Goal: Check status: Check status

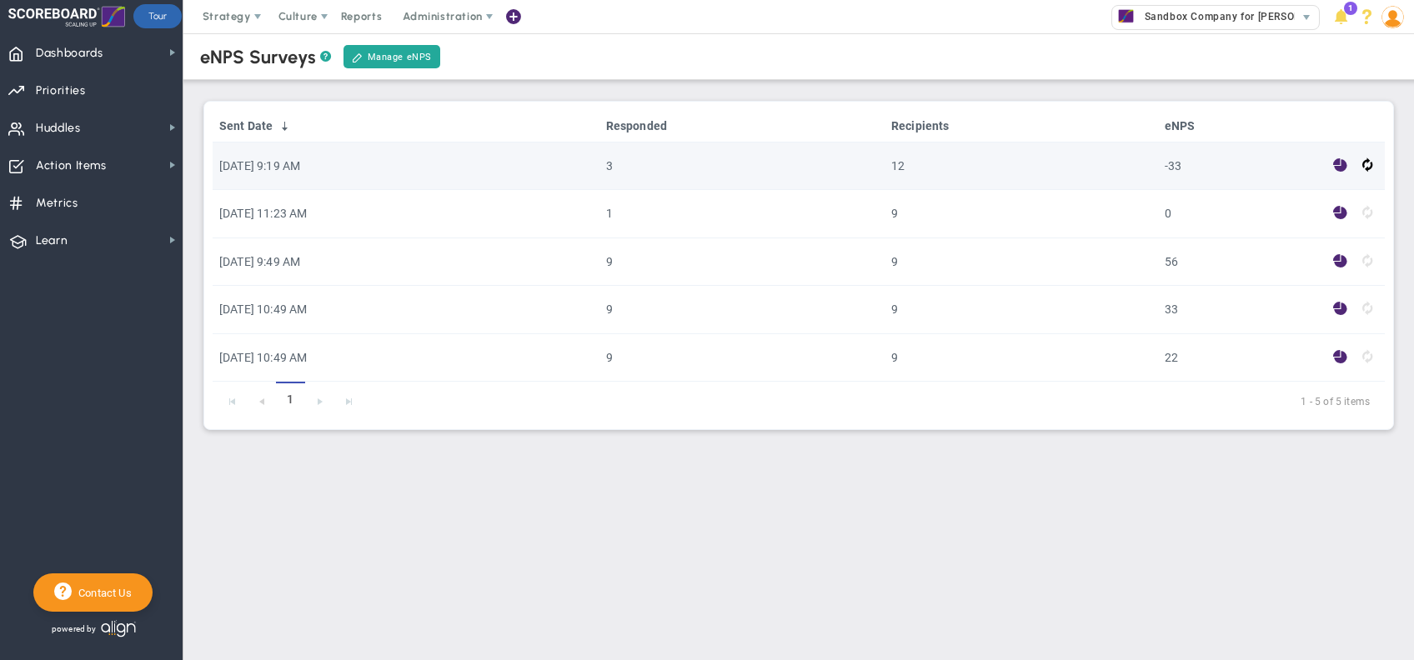
click at [1338, 165] on span at bounding box center [1340, 165] width 14 height 19
